Goal: Navigation & Orientation: Find specific page/section

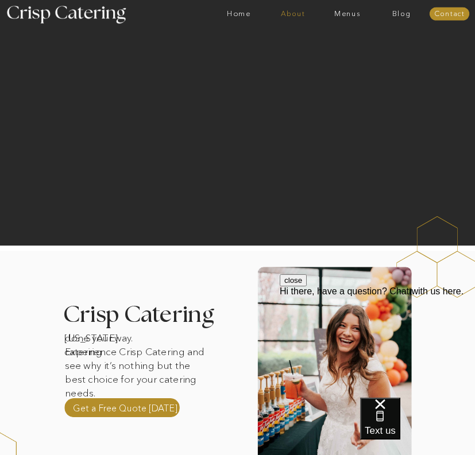
click at [291, 16] on nav "About" at bounding box center [293, 14] width 54 height 8
click at [249, 11] on nav "Home" at bounding box center [239, 14] width 54 height 8
click at [245, 13] on nav "Home" at bounding box center [239, 14] width 54 height 8
click at [351, 14] on nav "Menus" at bounding box center [347, 14] width 54 height 8
click at [334, 45] on nav "Winter (Sep-Feb)" at bounding box center [346, 45] width 65 height 7
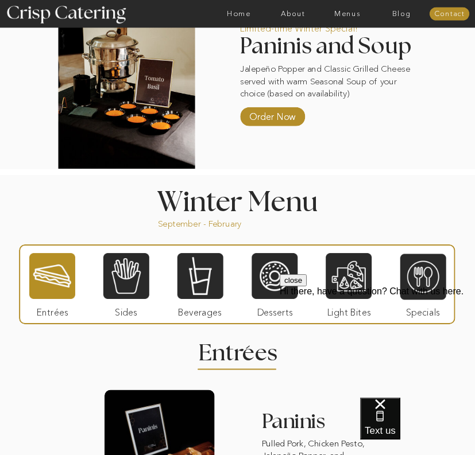
scroll to position [715, 0]
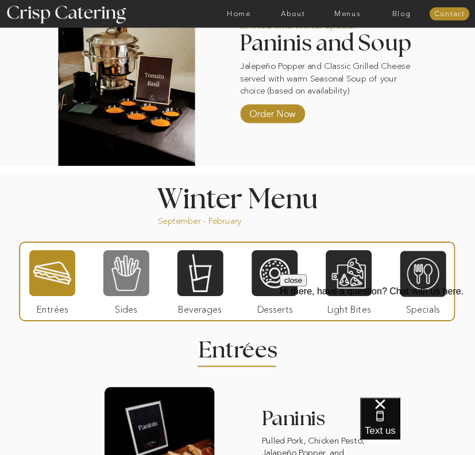
click at [119, 286] on div at bounding box center [126, 274] width 46 height 48
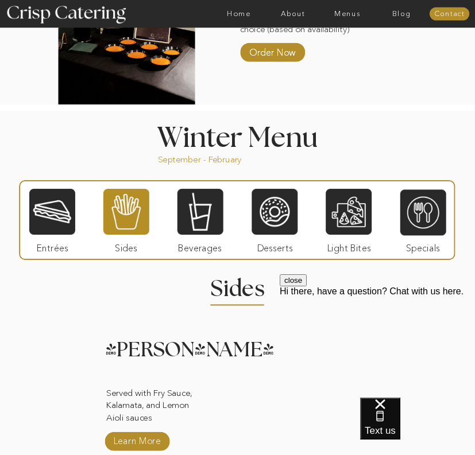
scroll to position [803, 0]
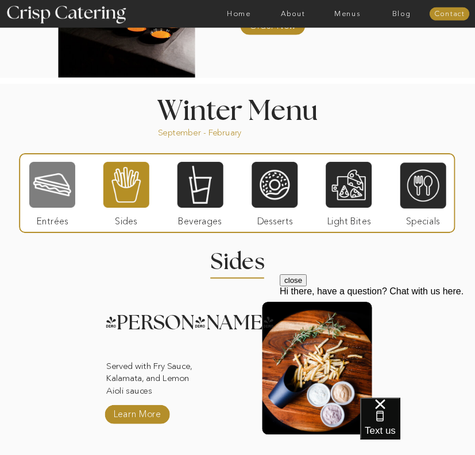
click at [61, 191] on div at bounding box center [52, 185] width 46 height 48
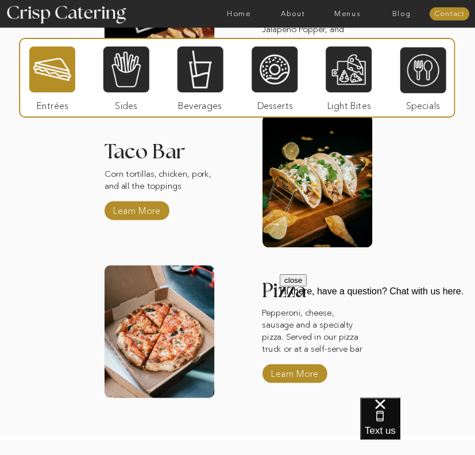
scroll to position [1131, 0]
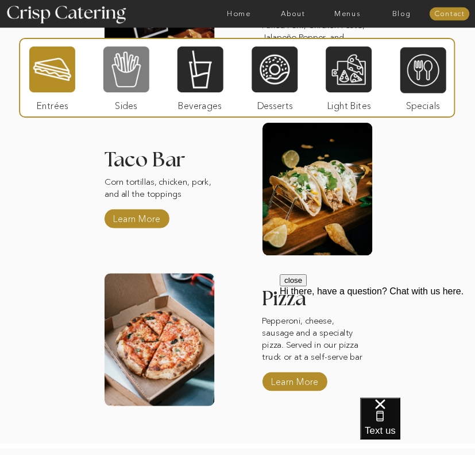
click at [116, 90] on div at bounding box center [126, 70] width 46 height 48
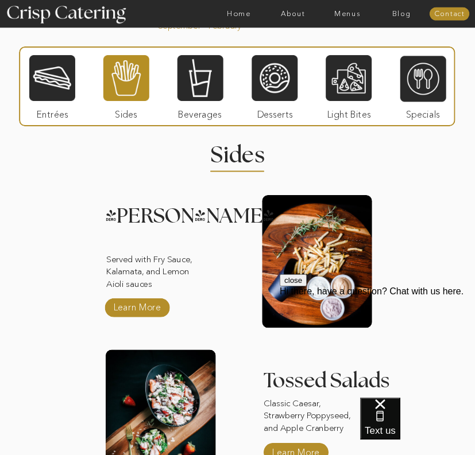
scroll to position [912, 0]
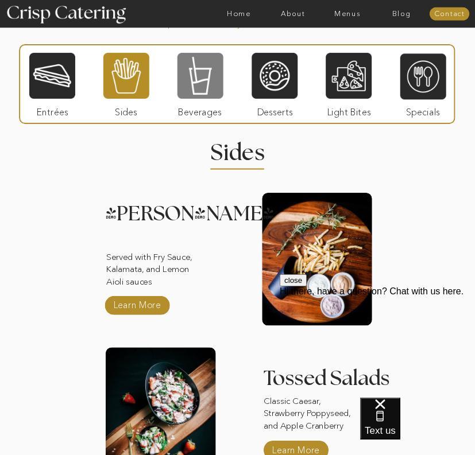
click at [210, 86] on div at bounding box center [200, 76] width 46 height 48
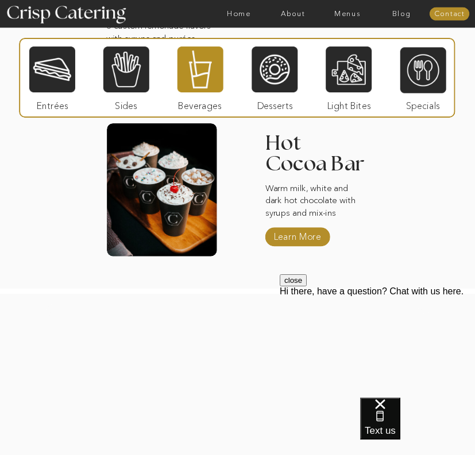
scroll to position [1293, 0]
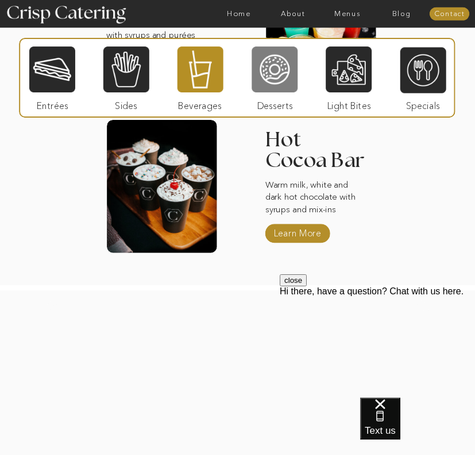
click at [261, 71] on div at bounding box center [275, 70] width 46 height 48
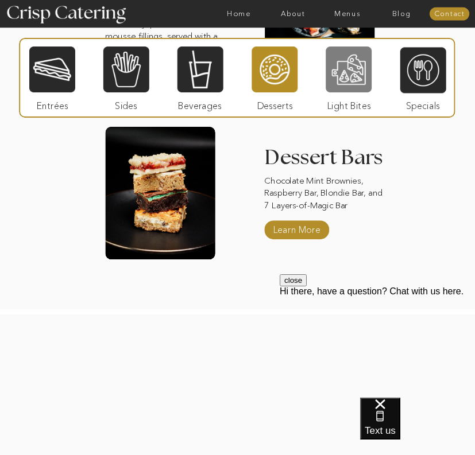
click at [351, 77] on div at bounding box center [349, 70] width 46 height 48
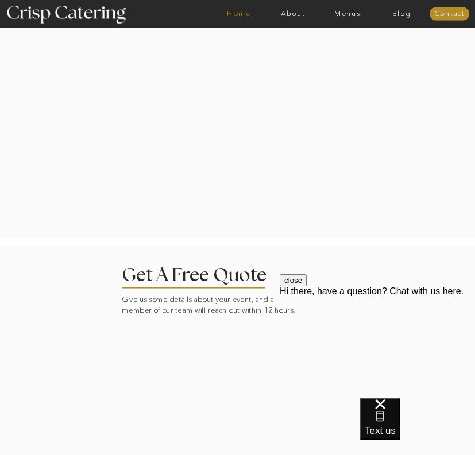
click at [232, 12] on nav "Home" at bounding box center [239, 14] width 54 height 8
